Goal: Task Accomplishment & Management: Manage account settings

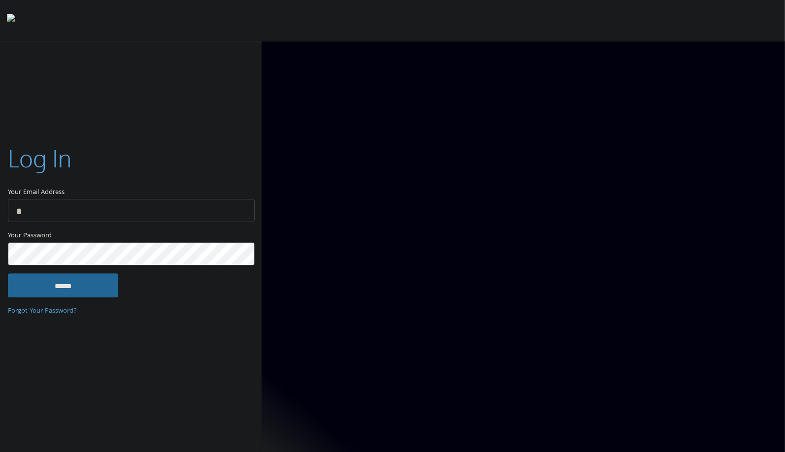
type input "**********"
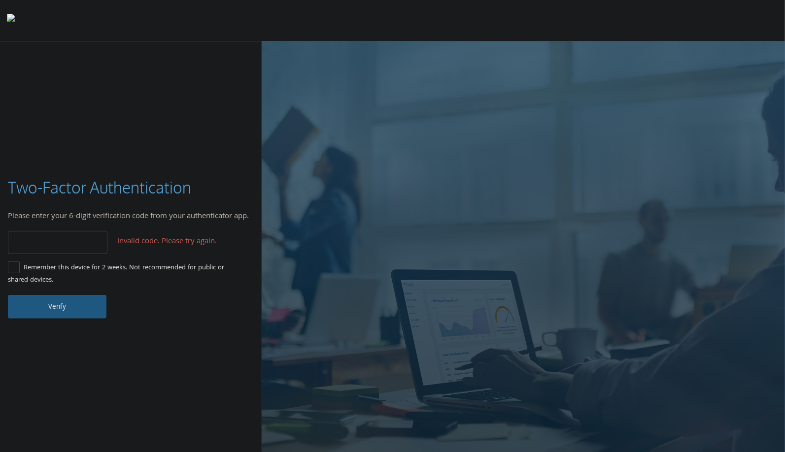
click at [55, 305] on button "Verify" at bounding box center [57, 307] width 99 height 24
click at [69, 239] on input "******" at bounding box center [58, 242] width 100 height 23
click at [65, 306] on button "Verify" at bounding box center [57, 307] width 99 height 24
